Goal: Complete application form

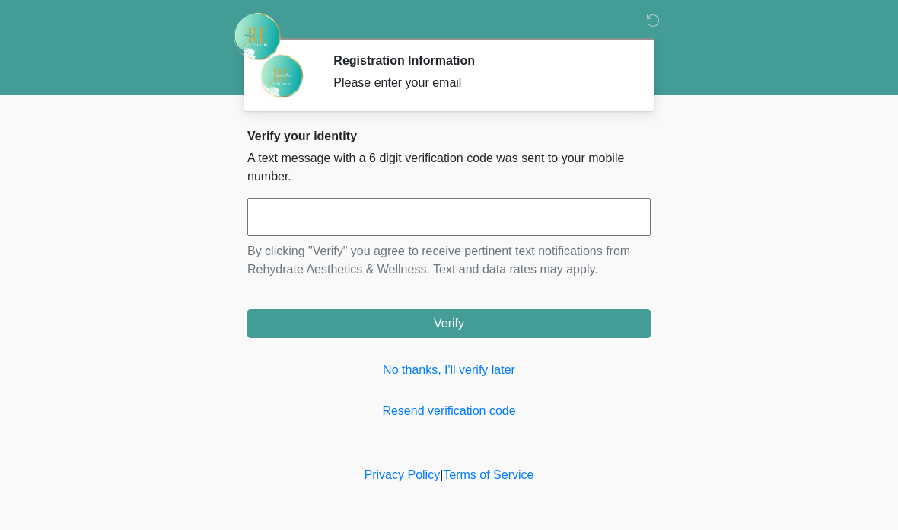
click at [513, 211] on input "text" at bounding box center [448, 217] width 403 height 38
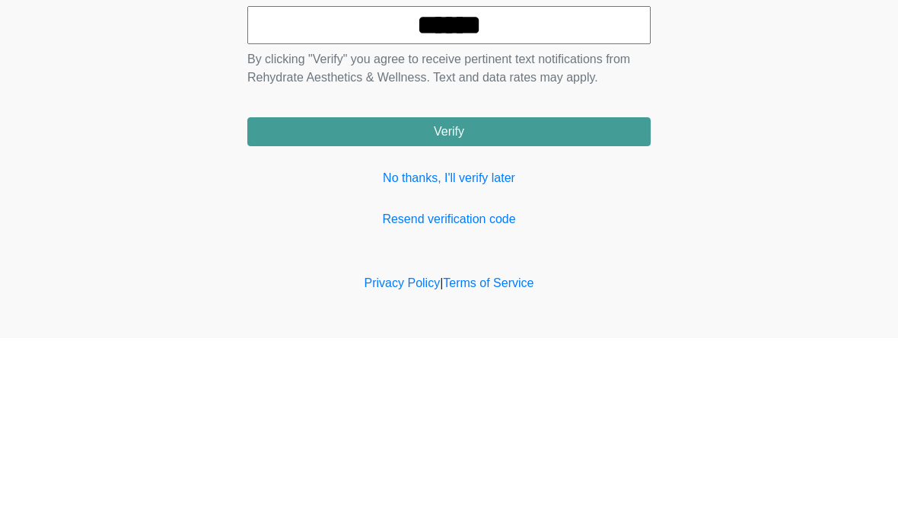
type input "******"
click at [568, 309] on button "Verify" at bounding box center [448, 323] width 403 height 29
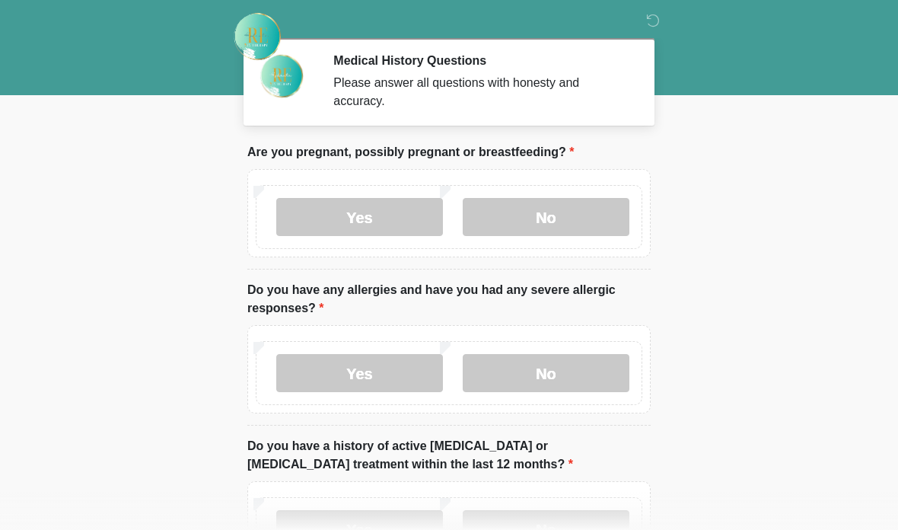
click at [601, 205] on label "No" at bounding box center [546, 217] width 167 height 38
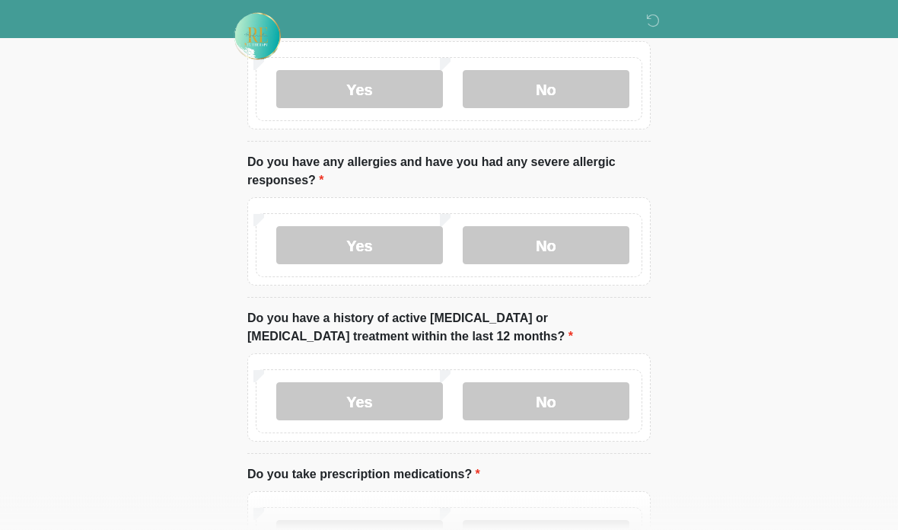
scroll to position [129, 0]
click at [594, 246] on label "No" at bounding box center [546, 244] width 167 height 38
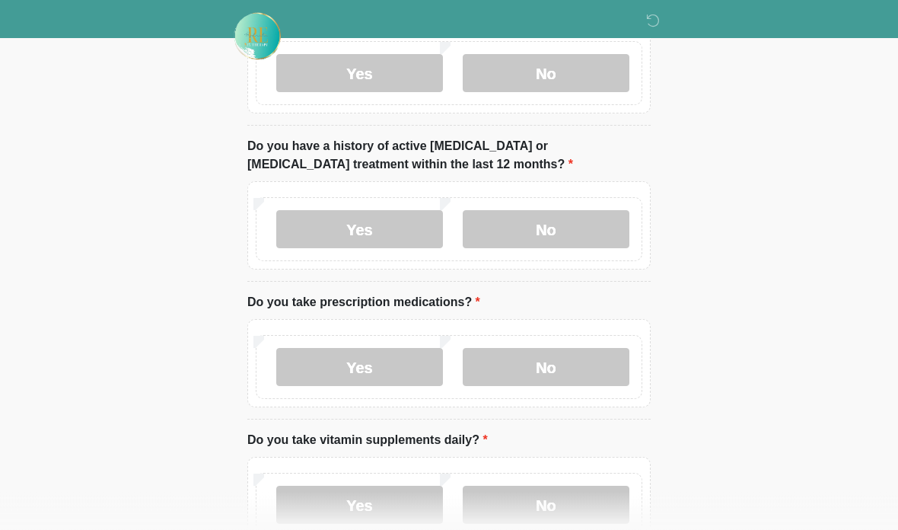
scroll to position [301, 0]
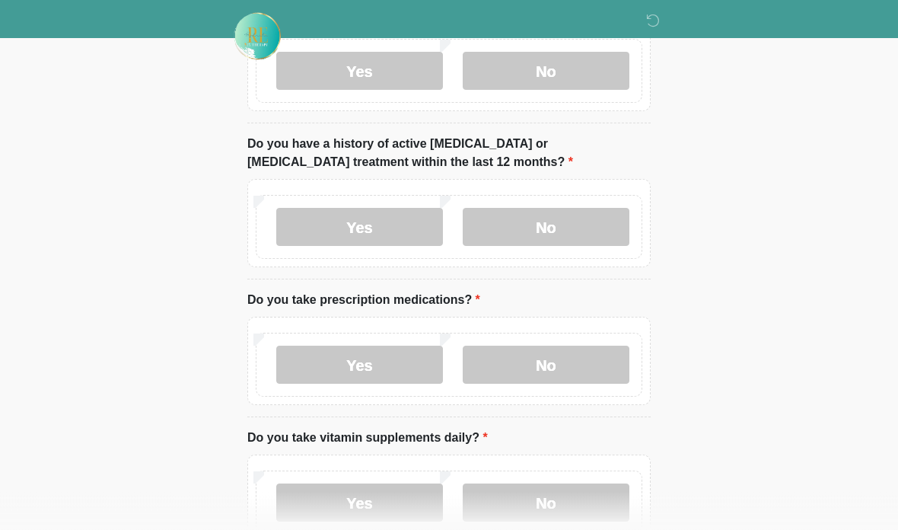
click at [598, 231] on label "No" at bounding box center [546, 228] width 167 height 38
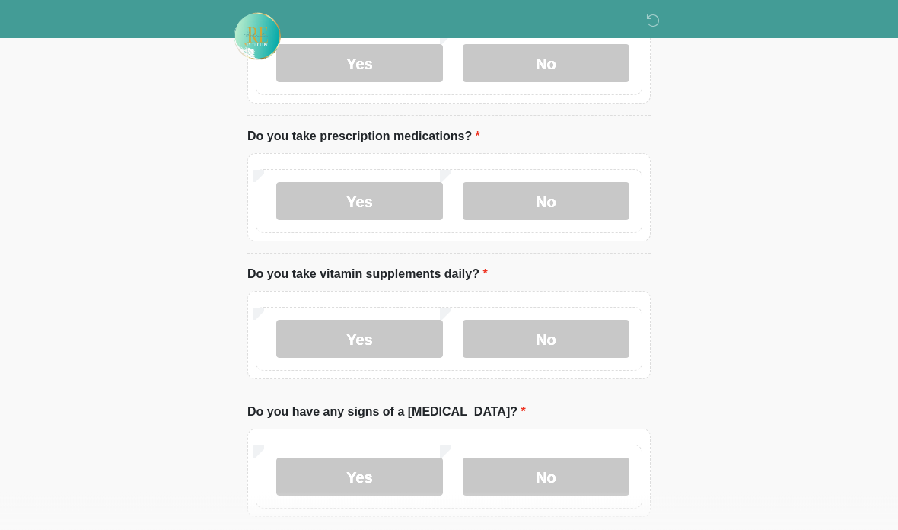
scroll to position [499, 0]
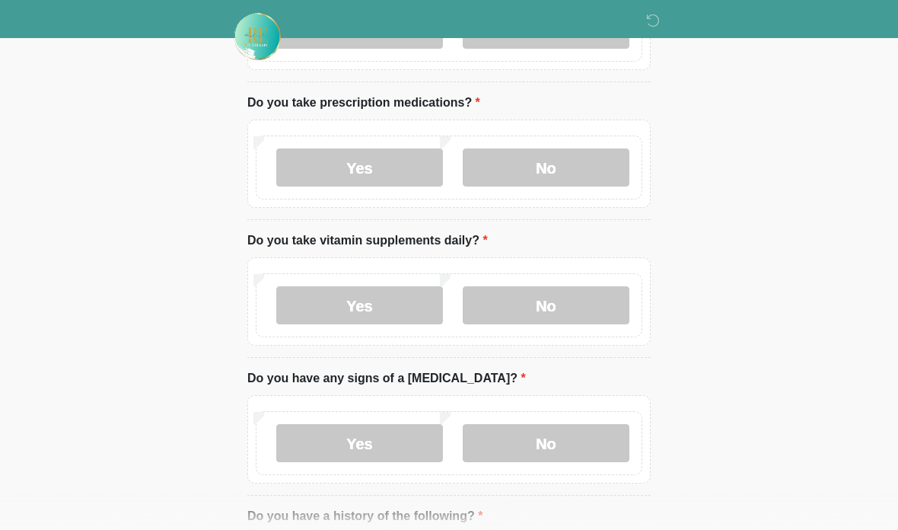
click at [591, 161] on label "No" at bounding box center [546, 167] width 167 height 38
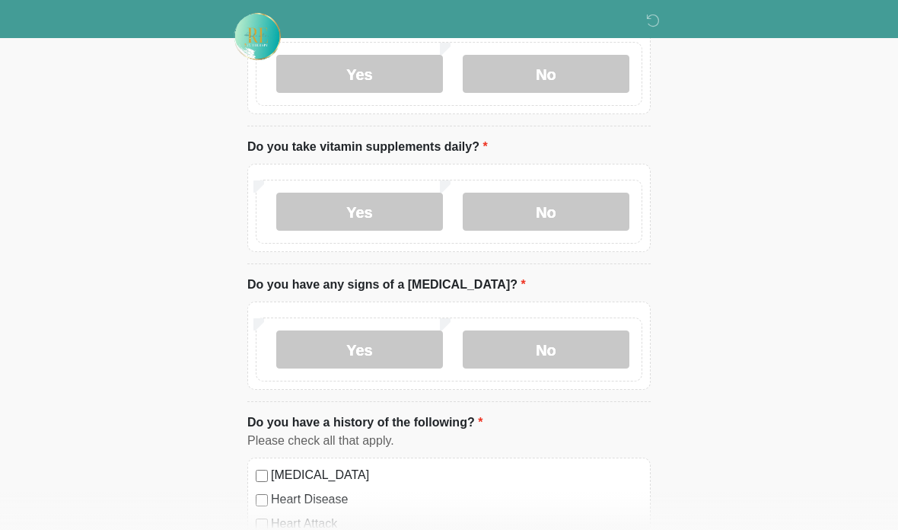
scroll to position [597, 0]
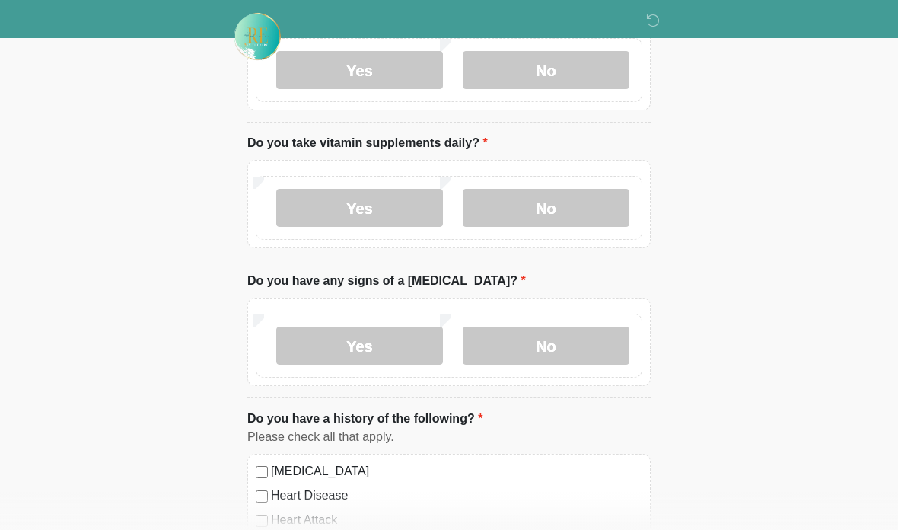
click at [561, 211] on label "No" at bounding box center [546, 208] width 167 height 38
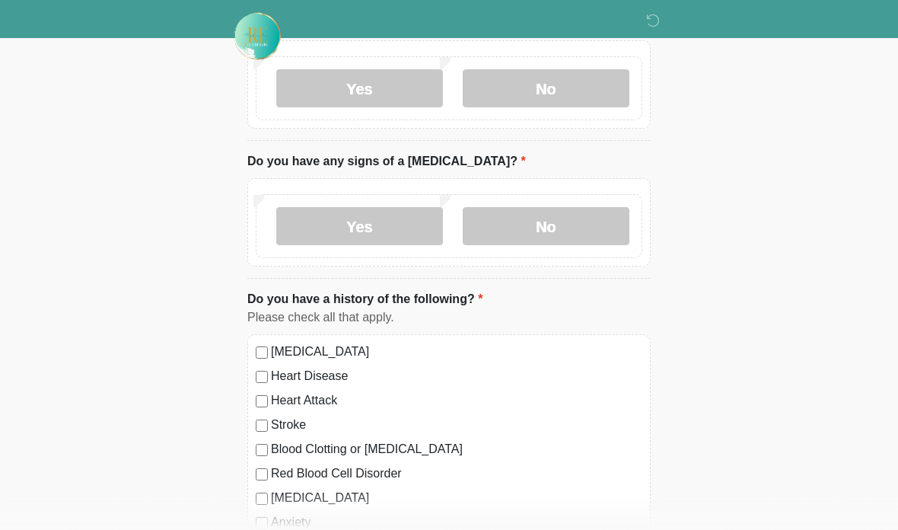
scroll to position [718, 0]
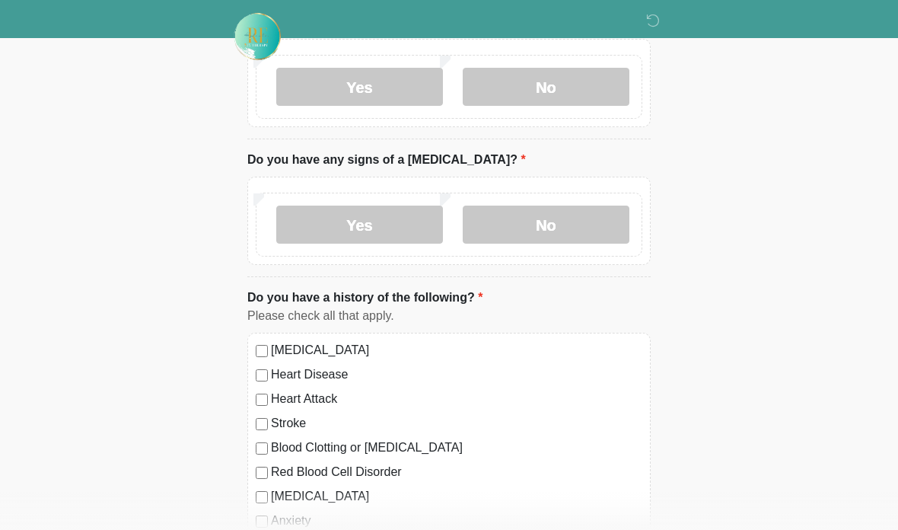
click at [598, 226] on label "No" at bounding box center [546, 225] width 167 height 38
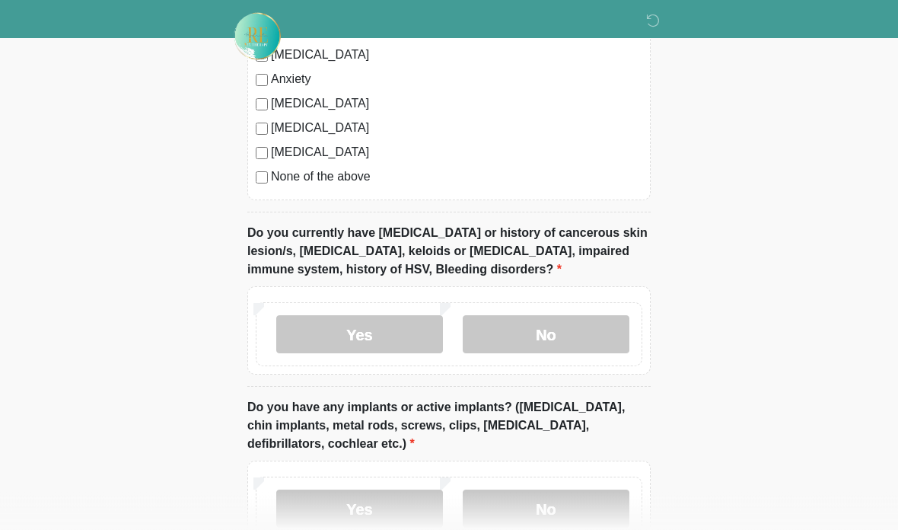
scroll to position [1167, 0]
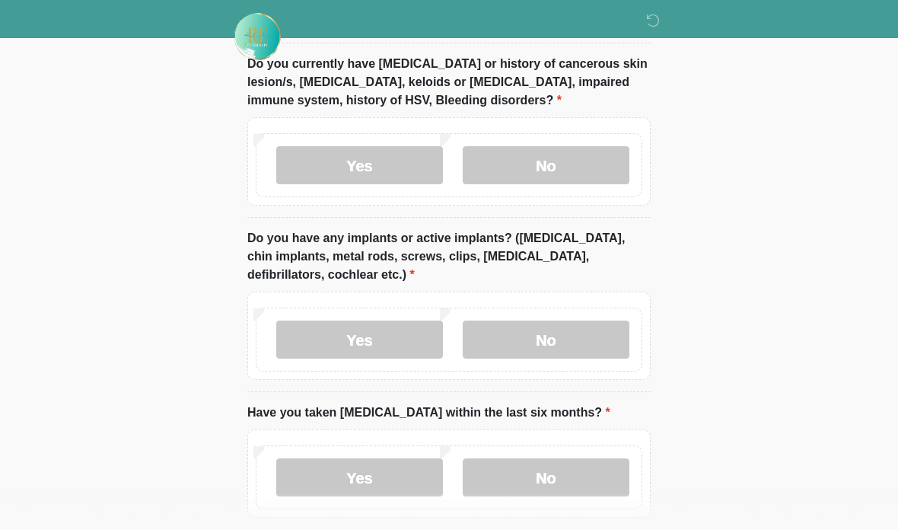
click at [601, 161] on label "No" at bounding box center [546, 165] width 167 height 38
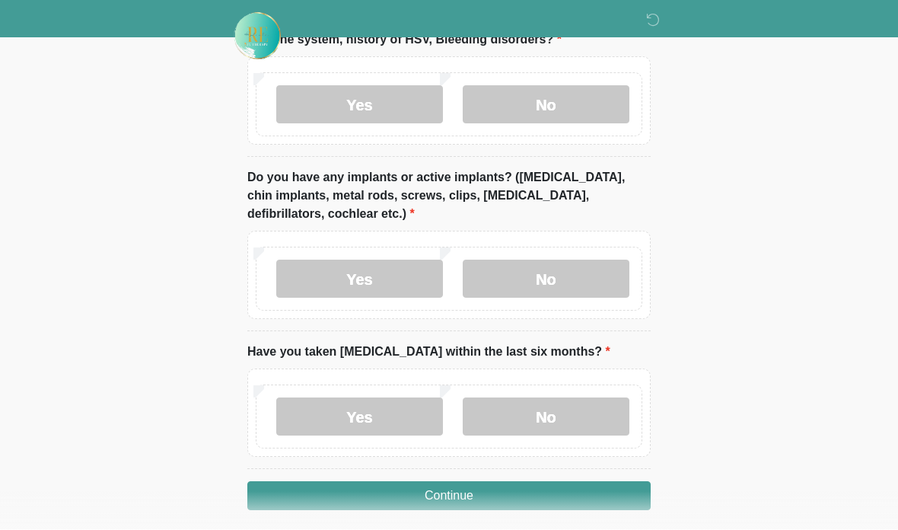
scroll to position [1387, 0]
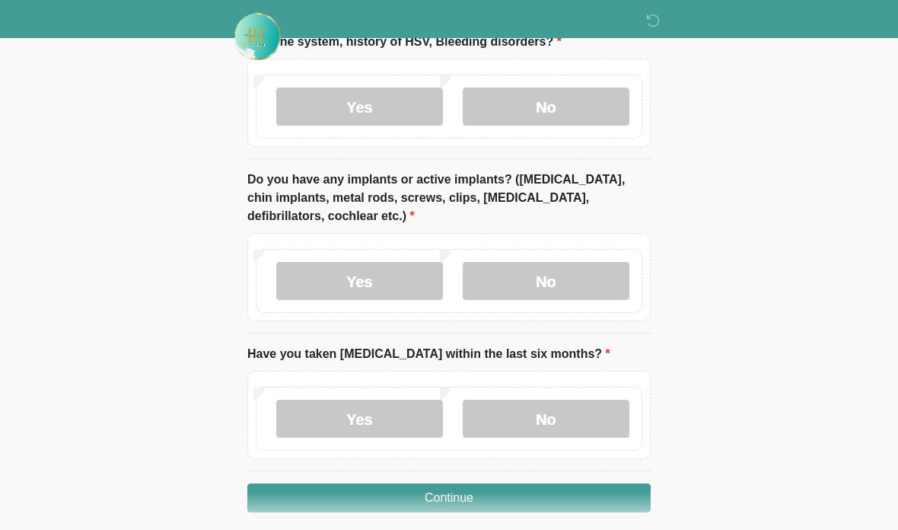
click at [394, 275] on label "Yes" at bounding box center [359, 281] width 167 height 38
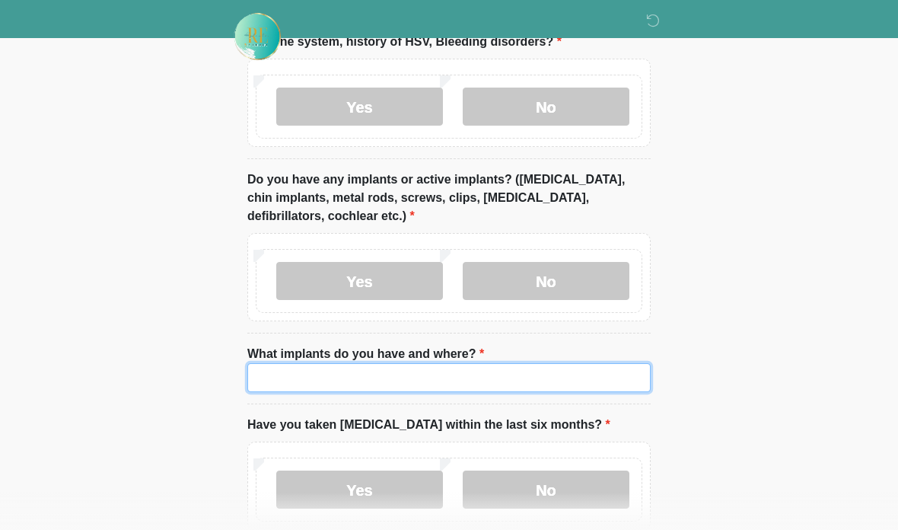
click at [463, 381] on input "What implants do you have and where?" at bounding box center [448, 377] width 403 height 29
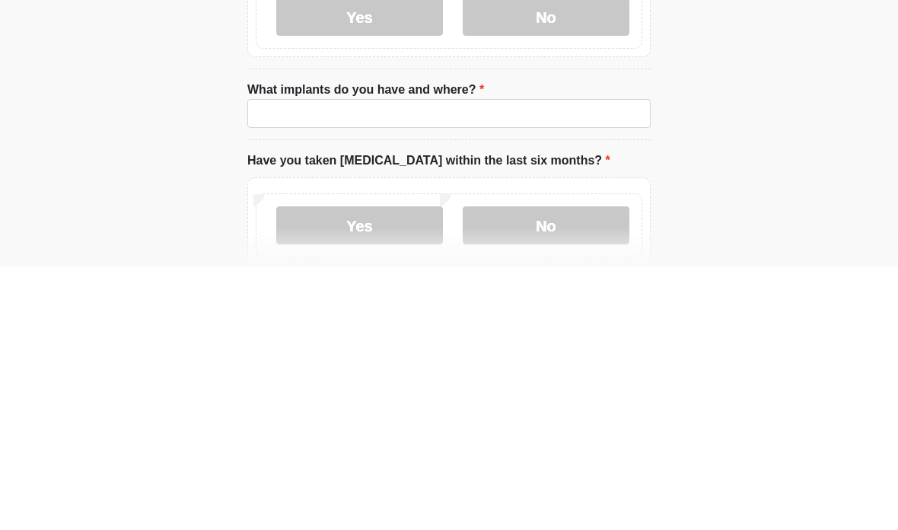
click at [598, 262] on label "No" at bounding box center [546, 281] width 167 height 38
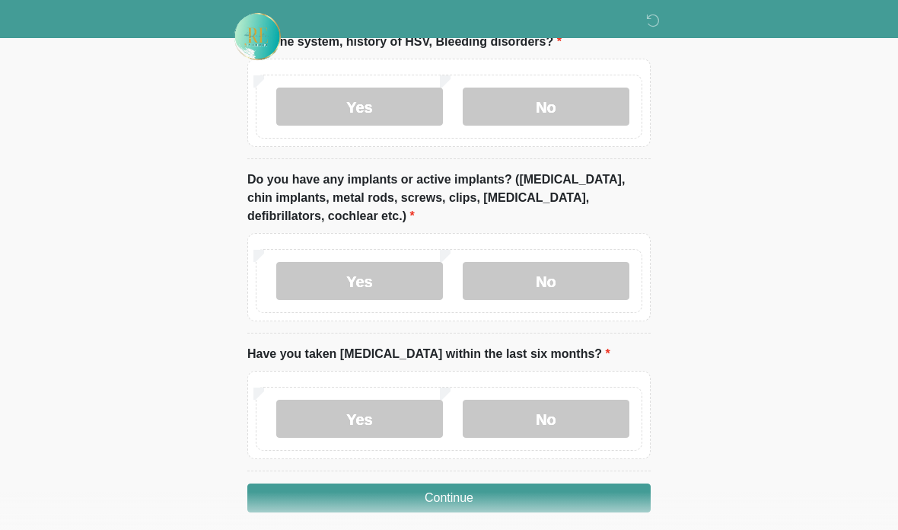
scroll to position [1448, 0]
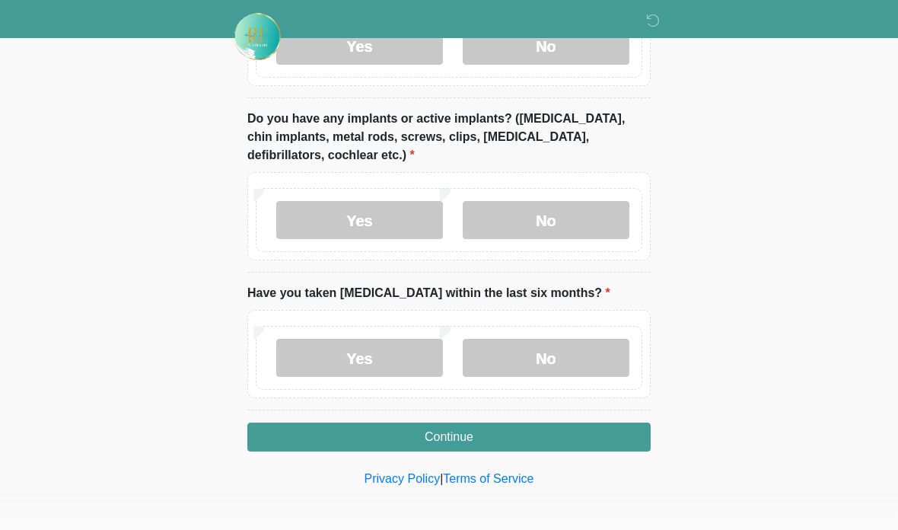
click at [579, 359] on label "No" at bounding box center [546, 358] width 167 height 38
click at [540, 445] on button "Continue" at bounding box center [448, 436] width 403 height 29
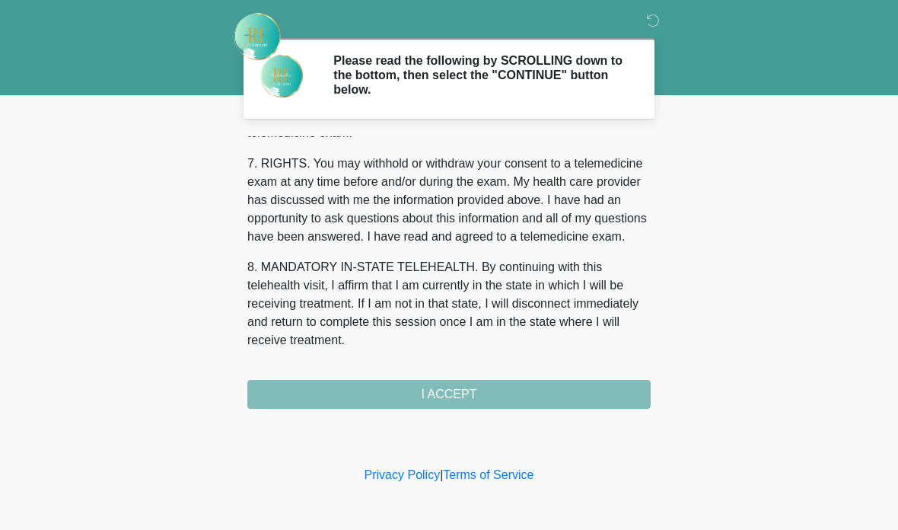
scroll to position [676, 0]
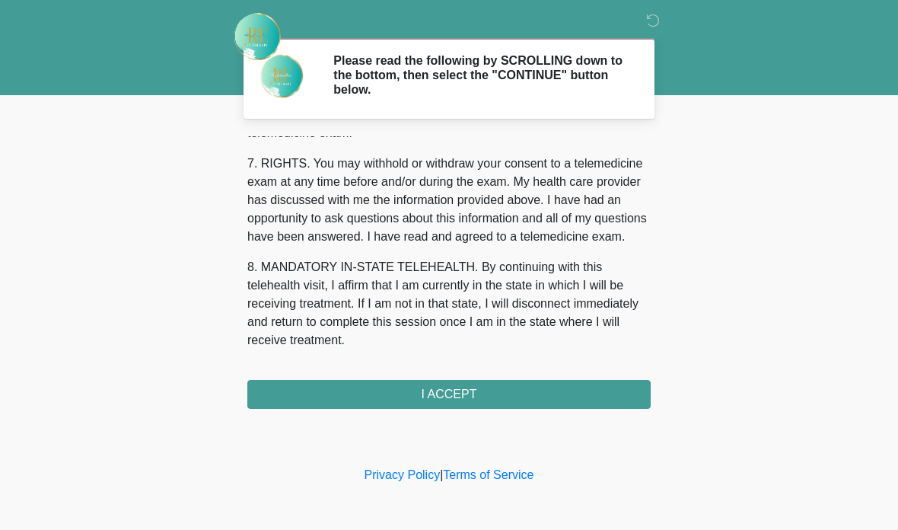
click at [536, 393] on button "I ACCEPT" at bounding box center [448, 394] width 403 height 29
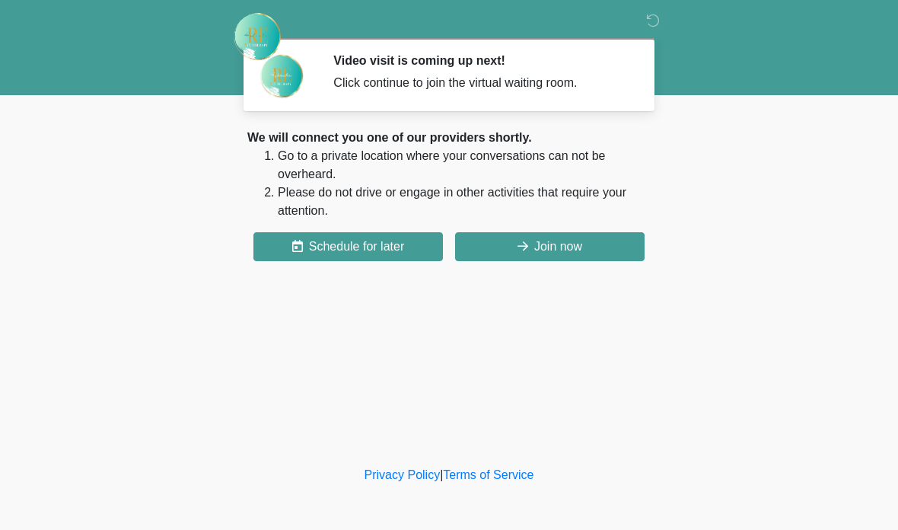
click at [599, 244] on button "Join now" at bounding box center [550, 246] width 190 height 29
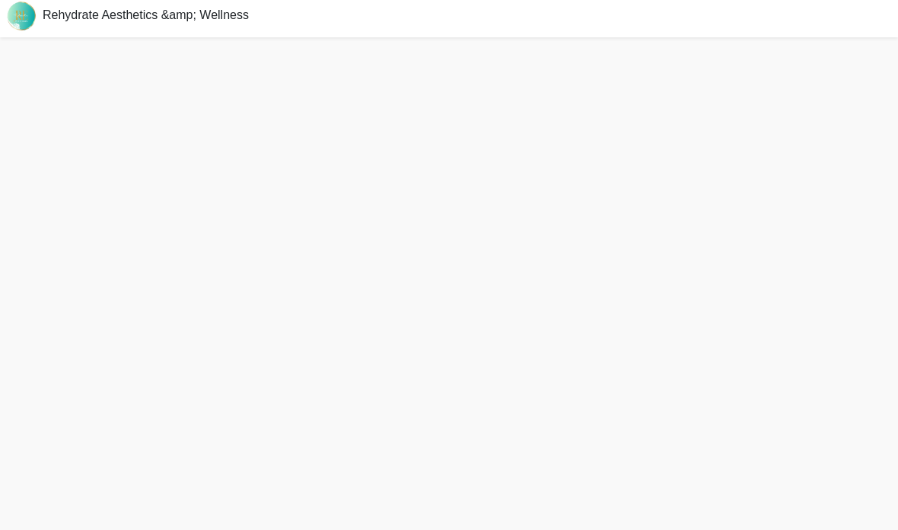
scroll to position [65, 0]
